Goal: Information Seeking & Learning: Check status

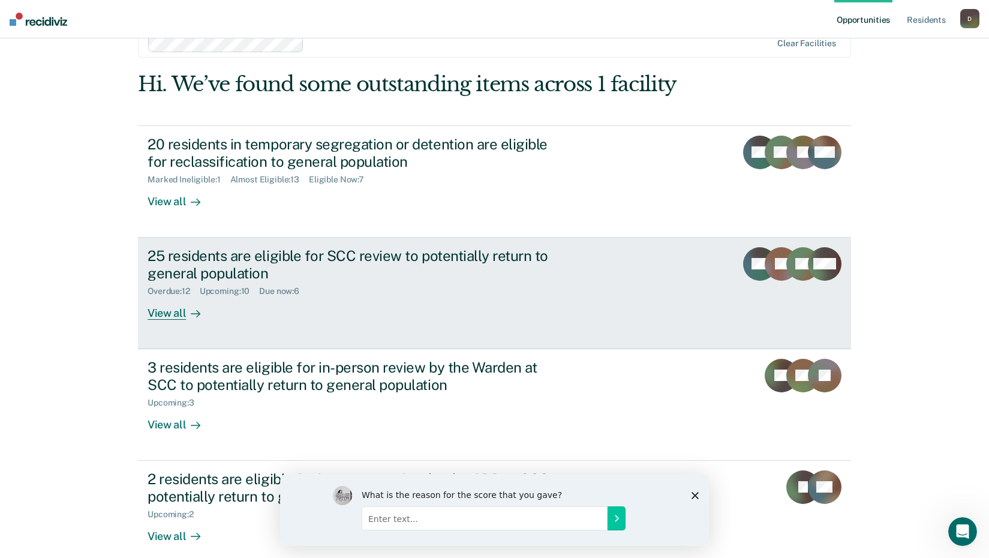
scroll to position [43, 0]
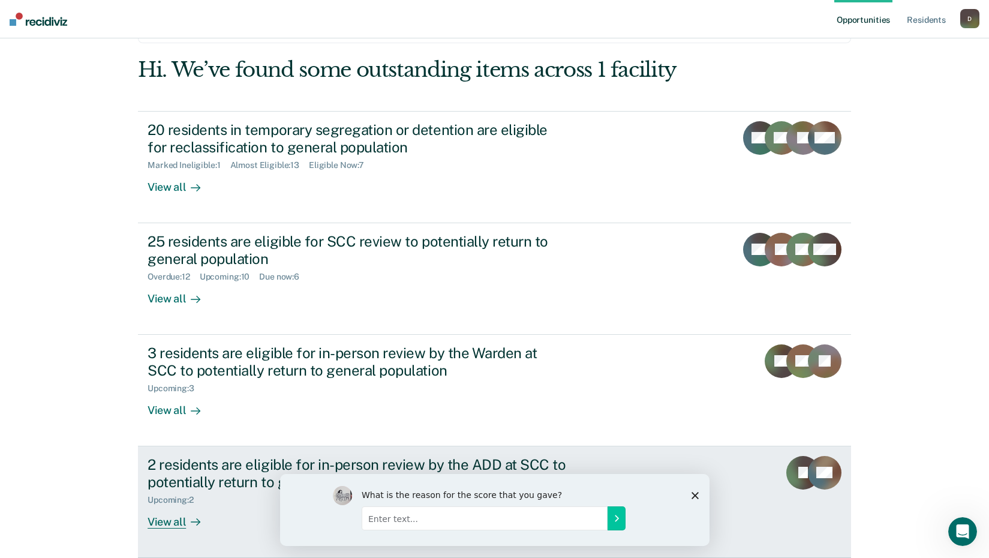
click at [179, 525] on div "View all" at bounding box center [181, 516] width 67 height 23
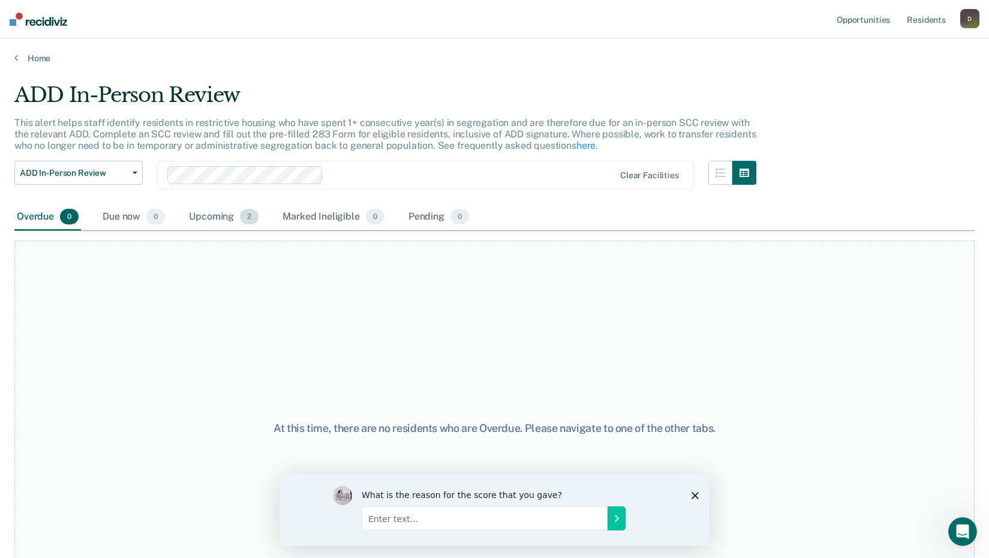
click at [203, 217] on div "Upcoming 2" at bounding box center [224, 217] width 74 height 26
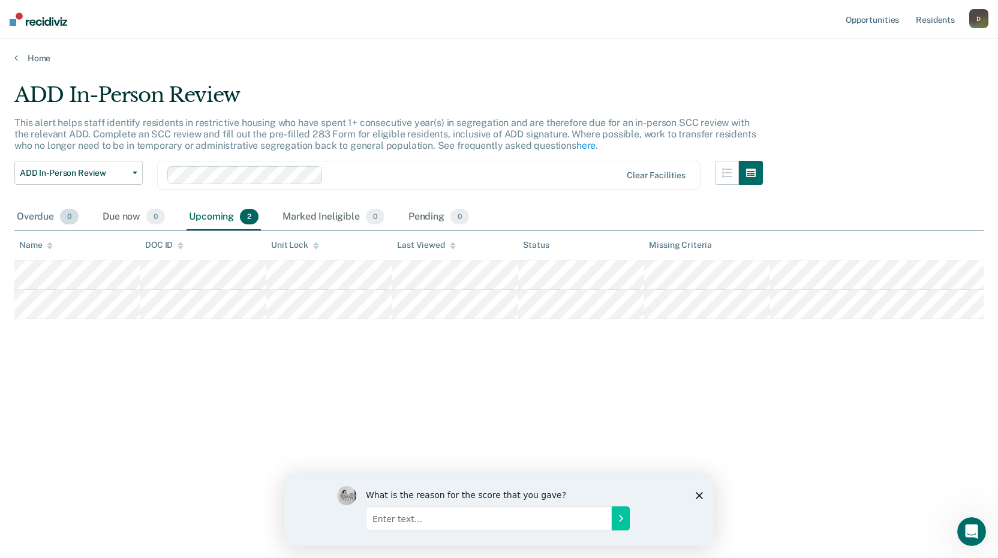
click at [52, 214] on div "Overdue 0" at bounding box center [47, 217] width 67 height 26
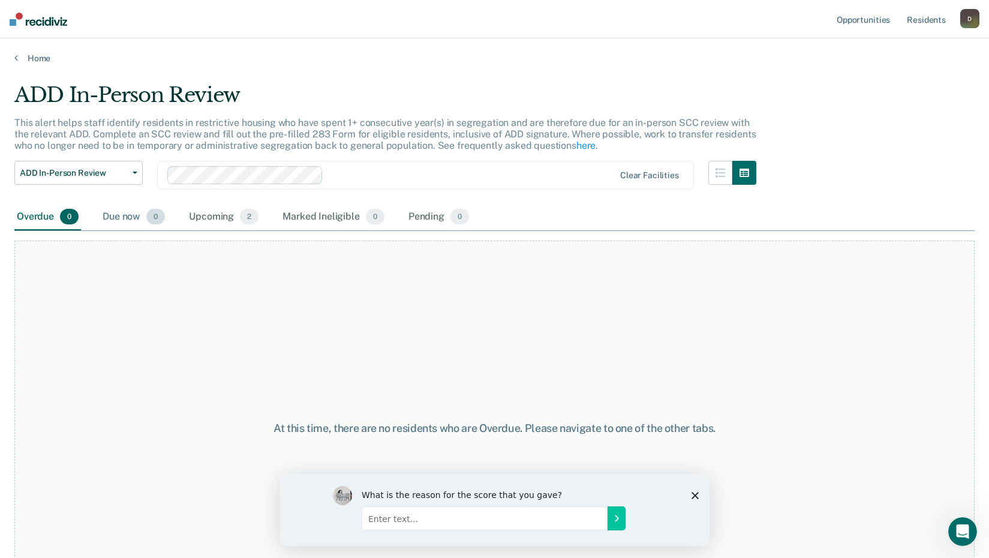
click at [119, 220] on div "Due now 0" at bounding box center [133, 217] width 67 height 26
click at [215, 217] on div "Upcoming 2" at bounding box center [224, 217] width 74 height 26
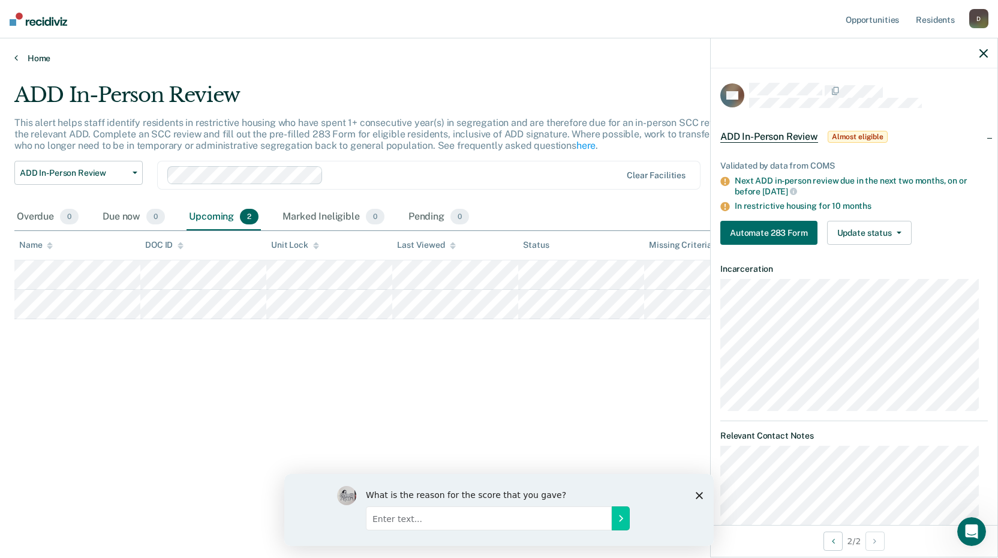
click at [25, 57] on link "Home" at bounding box center [499, 58] width 970 height 11
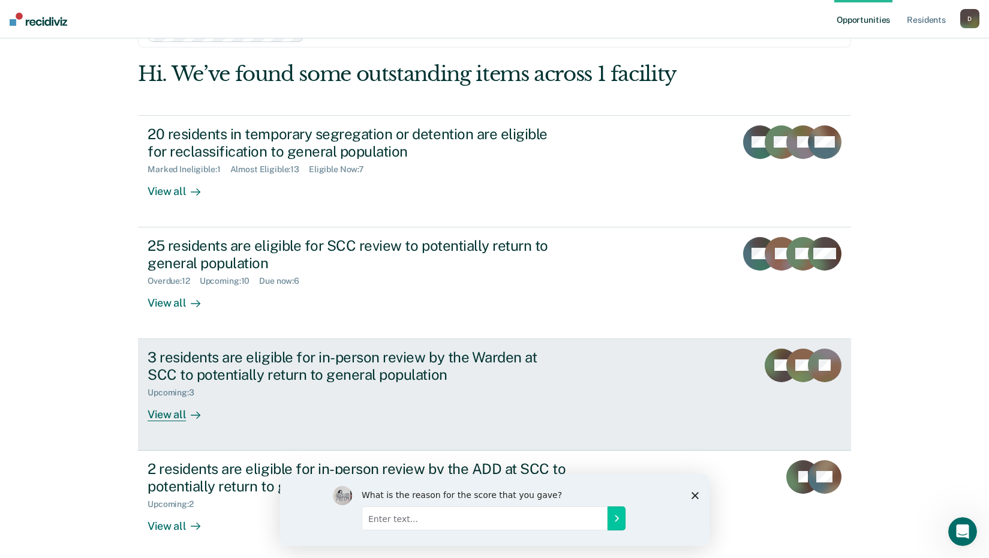
scroll to position [60, 0]
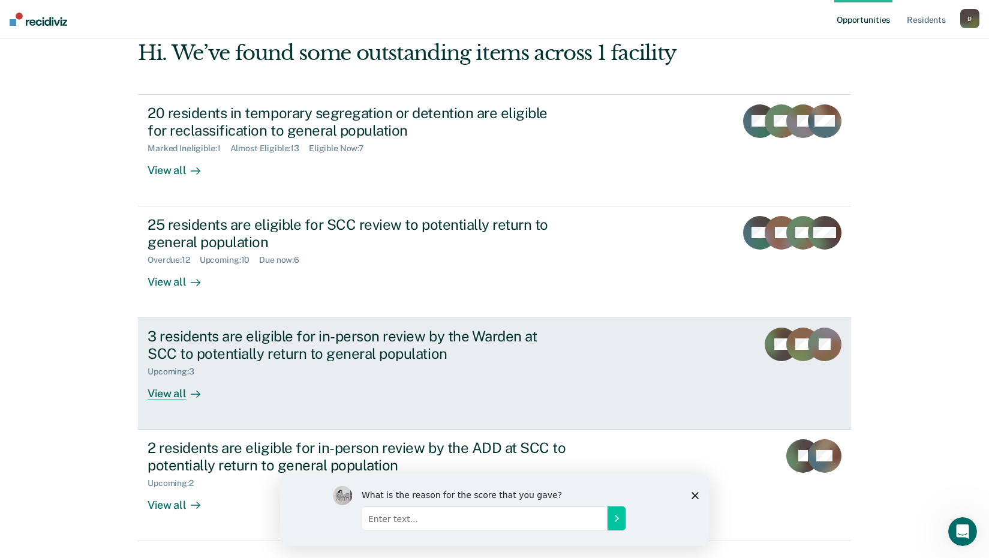
click at [171, 396] on div "View all" at bounding box center [181, 388] width 67 height 23
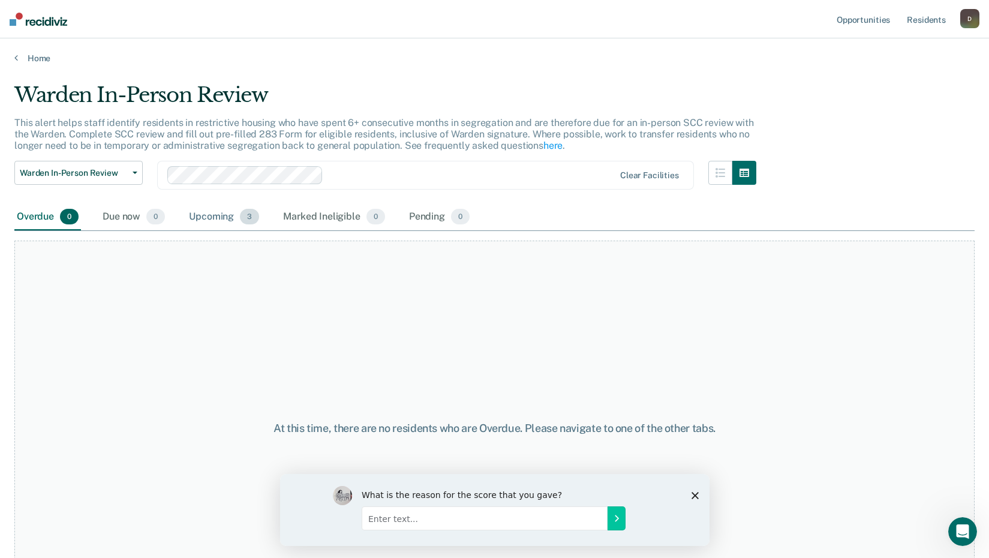
click at [227, 215] on div "Upcoming 3" at bounding box center [224, 217] width 75 height 26
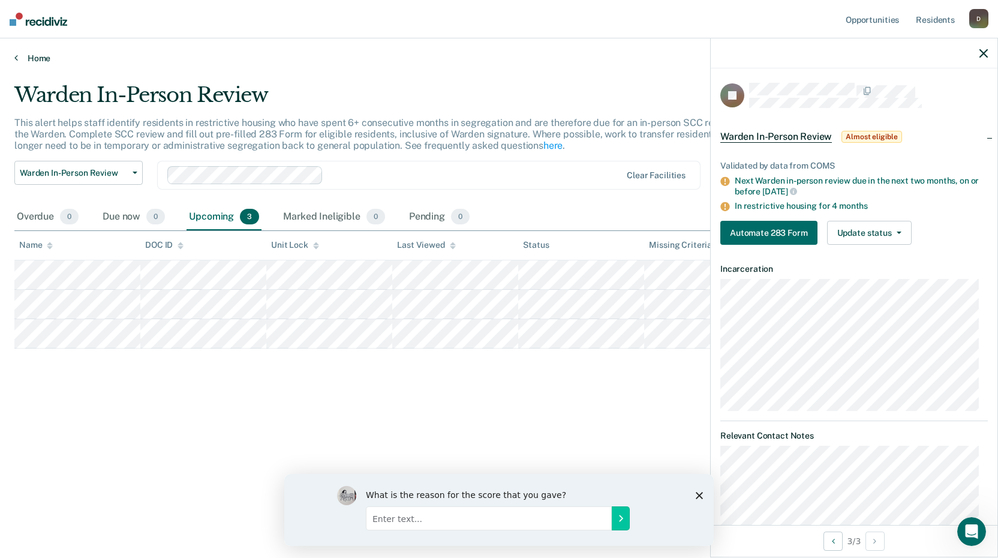
click at [36, 61] on link "Home" at bounding box center [499, 58] width 970 height 11
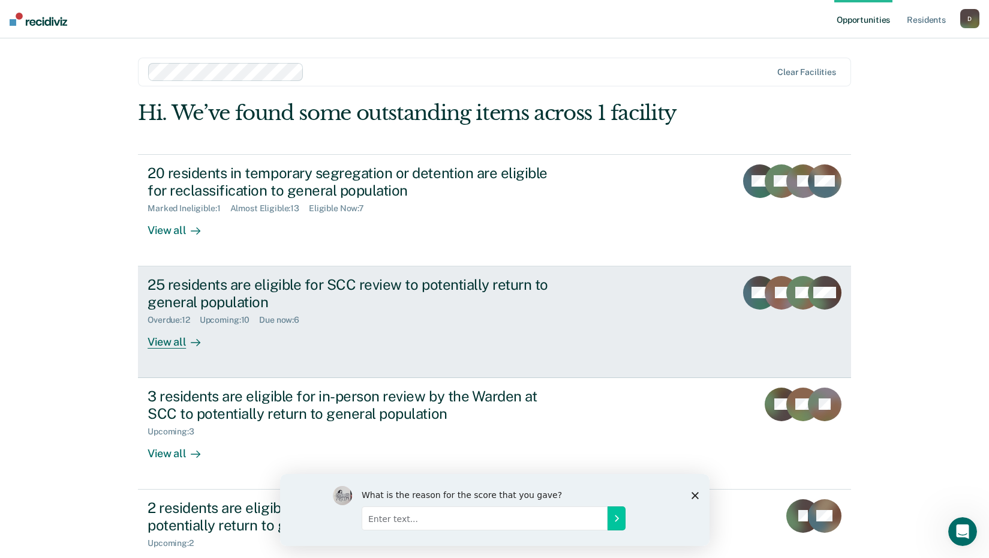
click at [290, 299] on div "25 residents are eligible for SCC review to potentially return to general popul…" at bounding box center [358, 293] width 421 height 35
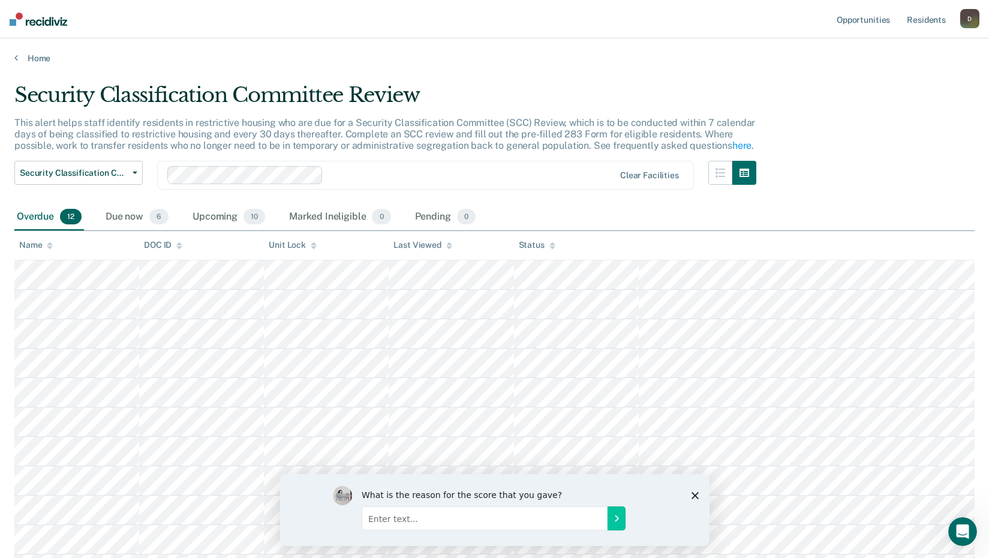
click at [50, 218] on div "Overdue 12" at bounding box center [49, 217] width 70 height 26
